Goal: Information Seeking & Learning: Learn about a topic

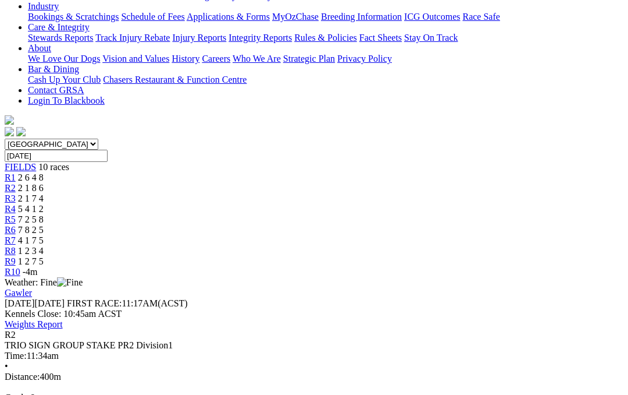
scroll to position [240, 0]
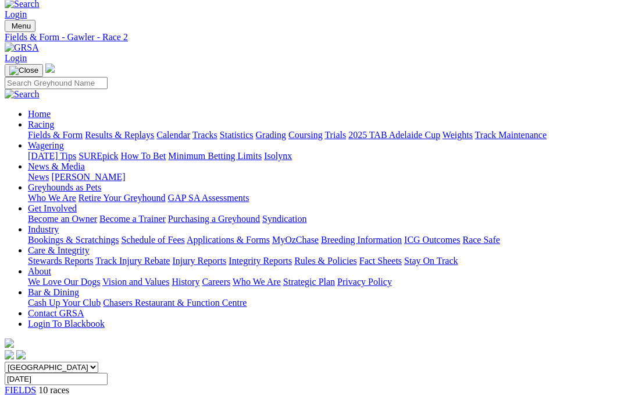
scroll to position [0, 0]
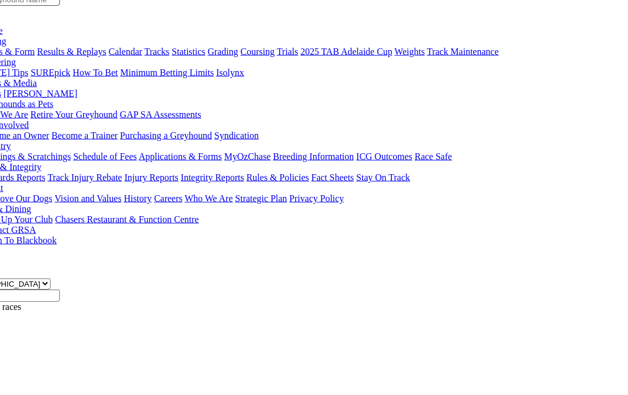
scroll to position [83, 38]
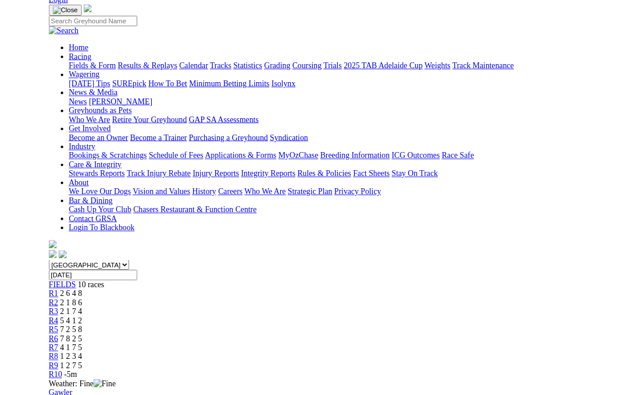
scroll to position [0, 0]
